Goal: Book appointment/travel/reservation

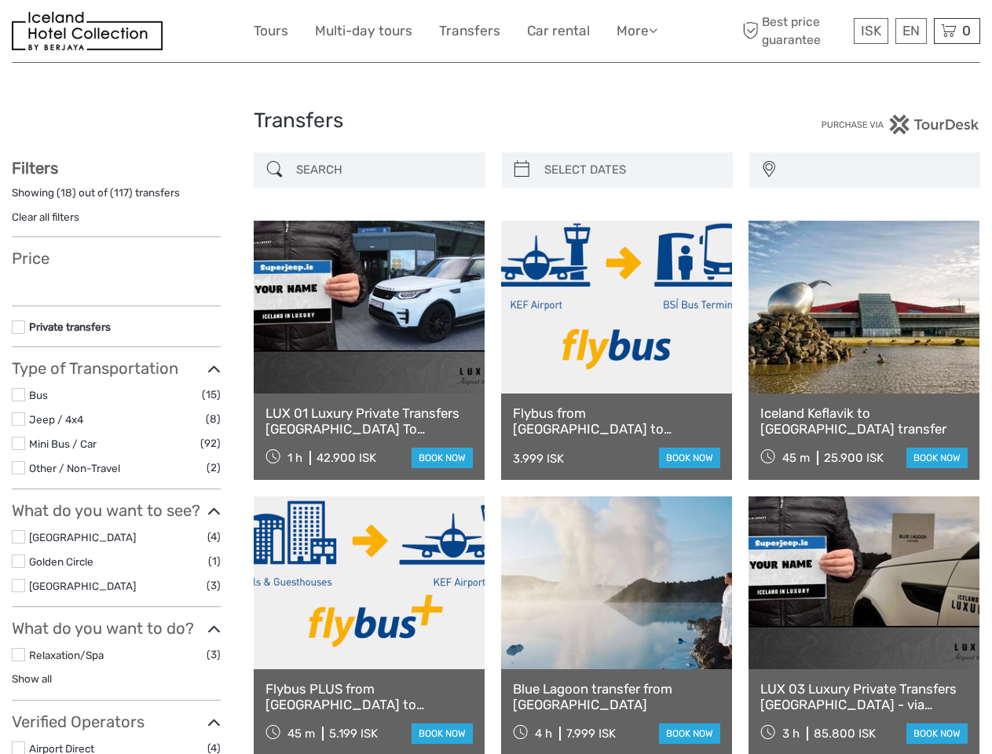
select select
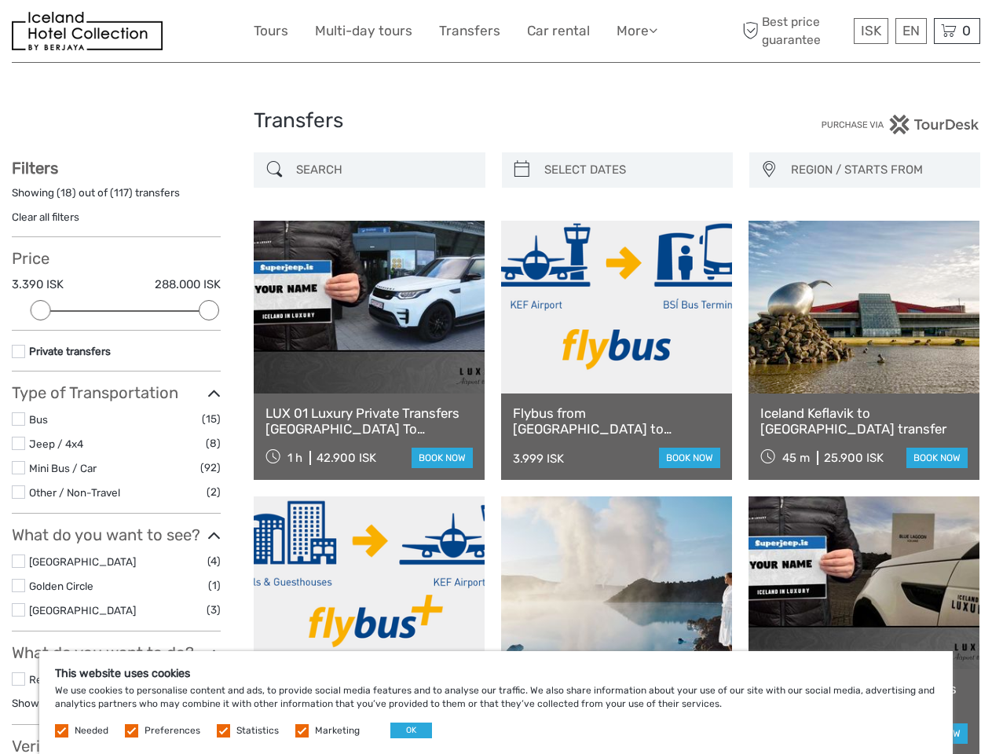
click at [635, 31] on link "More" at bounding box center [637, 31] width 41 height 23
click at [654, 30] on icon at bounding box center [653, 30] width 9 height 13
click at [870, 31] on span "ISK" at bounding box center [871, 31] width 20 height 16
click at [910, 31] on div "EN English Español Deutsch" at bounding box center [910, 31] width 31 height 26
click at [957, 31] on div "0 Items Total 0 ISK Checkout The shopping cart is empty." at bounding box center [957, 31] width 46 height 26
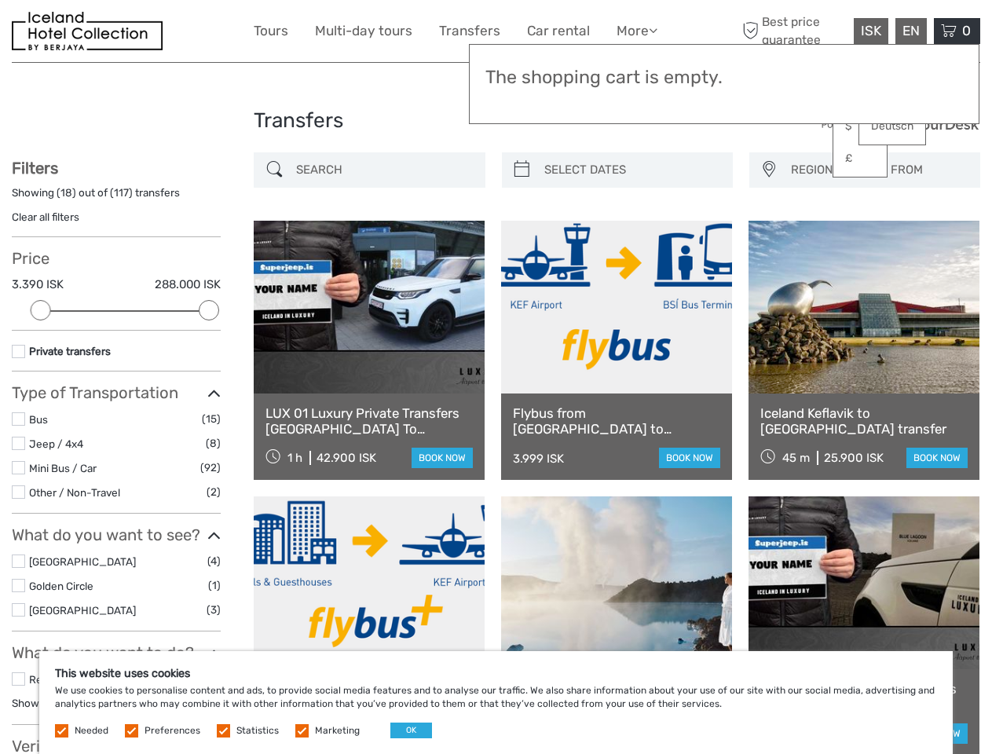
click at [41, 310] on div at bounding box center [41, 310] width 20 height 20
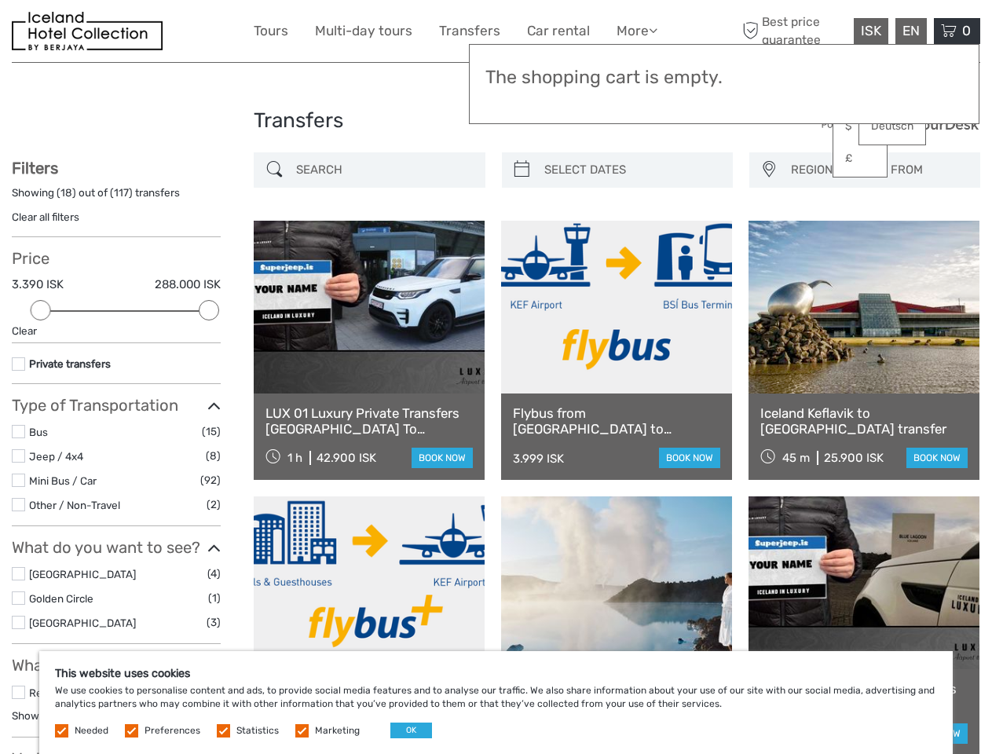
click at [209, 396] on icon at bounding box center [213, 406] width 13 height 21
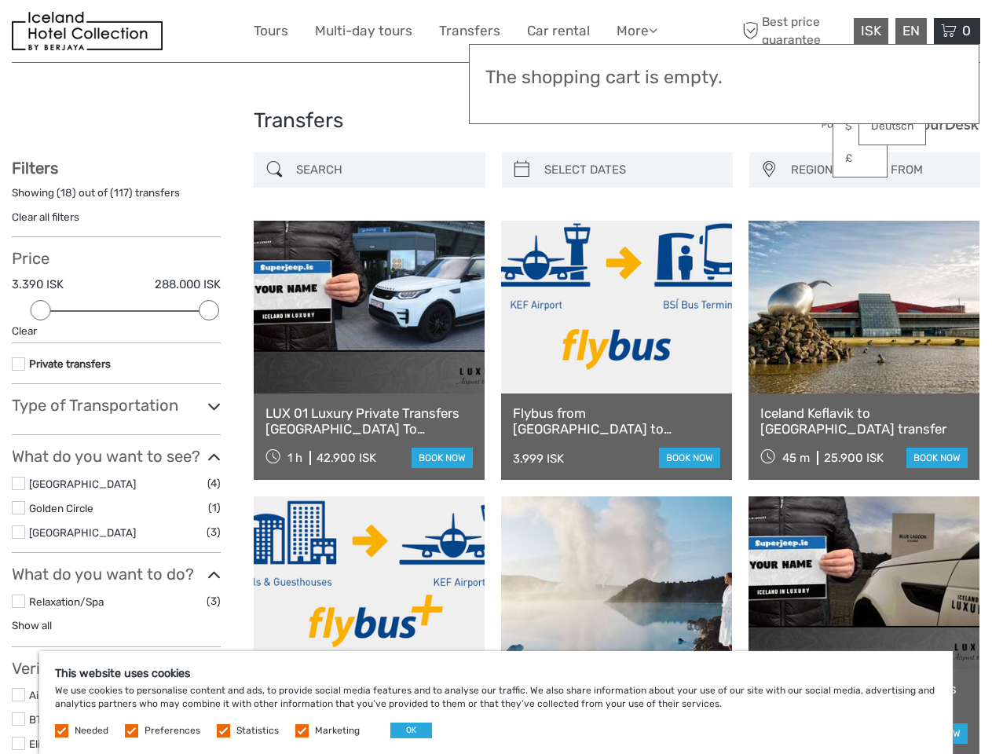
scroll to position [89, 0]
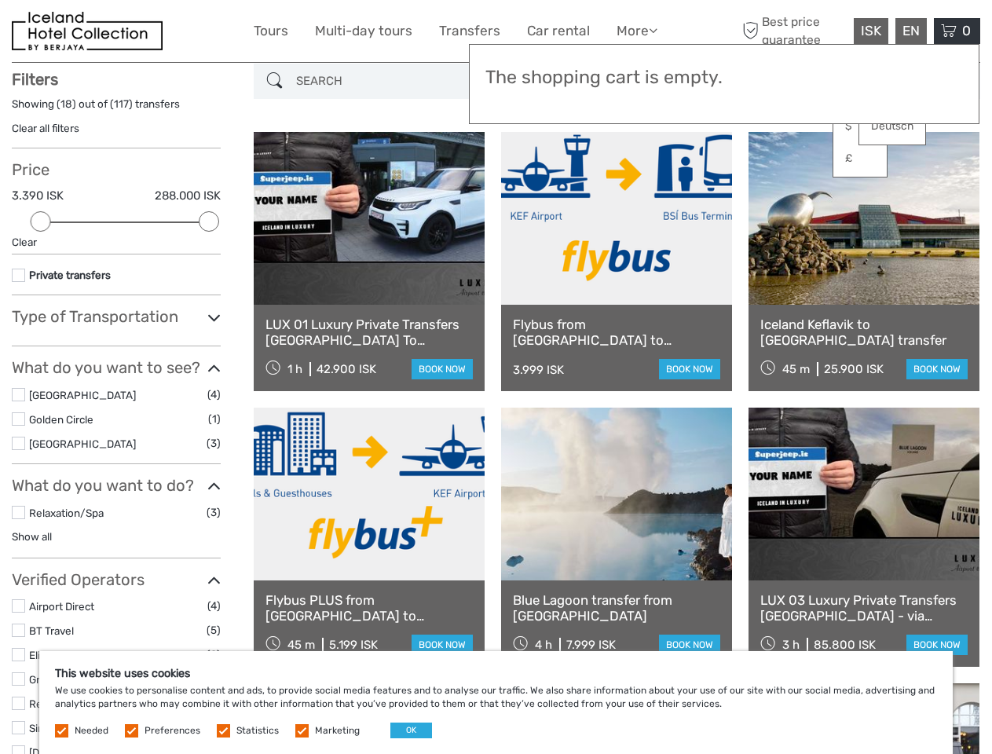
click at [522, 170] on link at bounding box center [616, 218] width 231 height 173
click at [631, 170] on link at bounding box center [616, 218] width 231 height 173
click at [768, 170] on link at bounding box center [864, 218] width 231 height 173
